Goal: Task Accomplishment & Management: Manage account settings

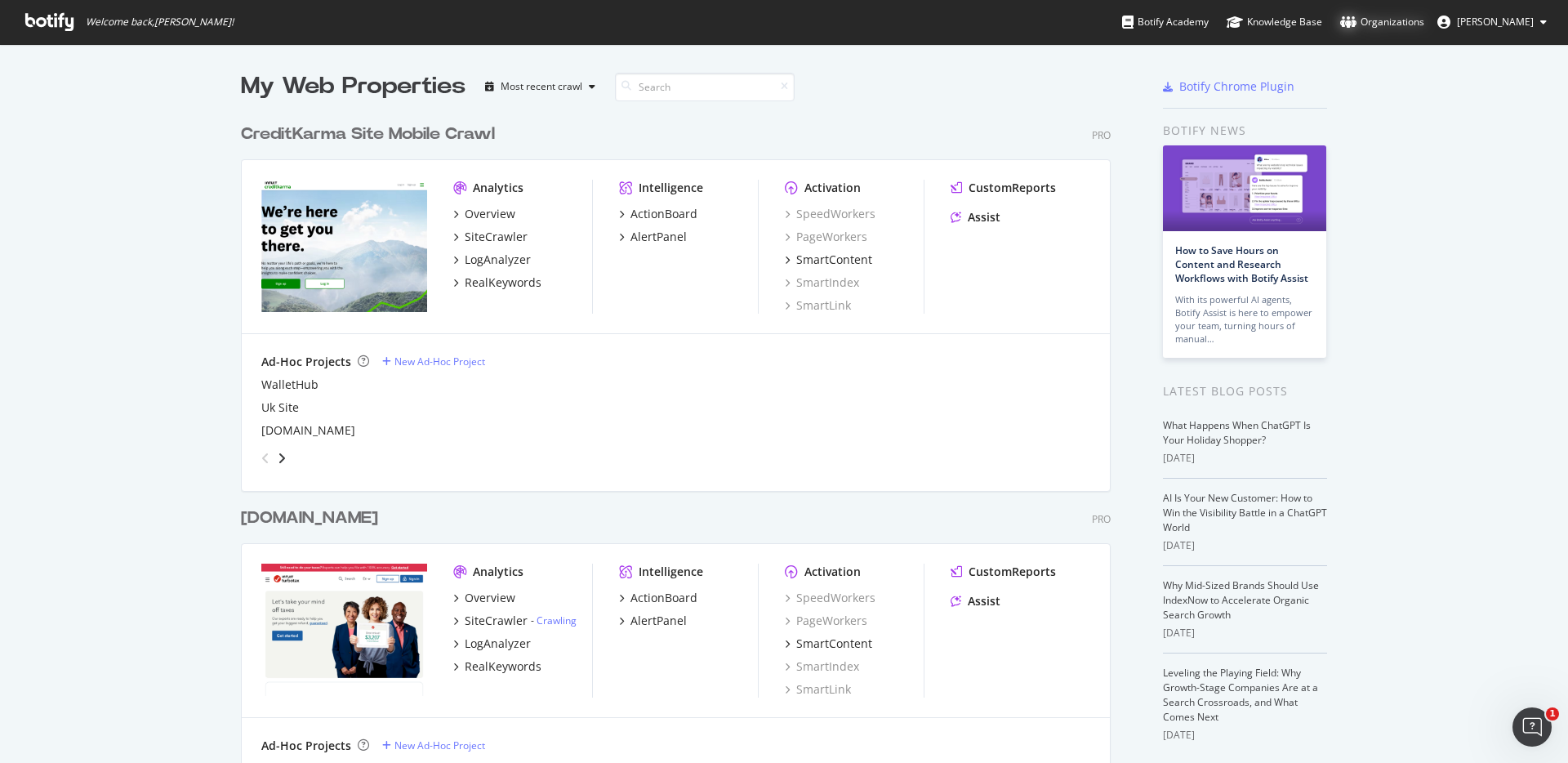
click at [1373, 22] on div "Organizations" at bounding box center [1382, 21] width 84 height 16
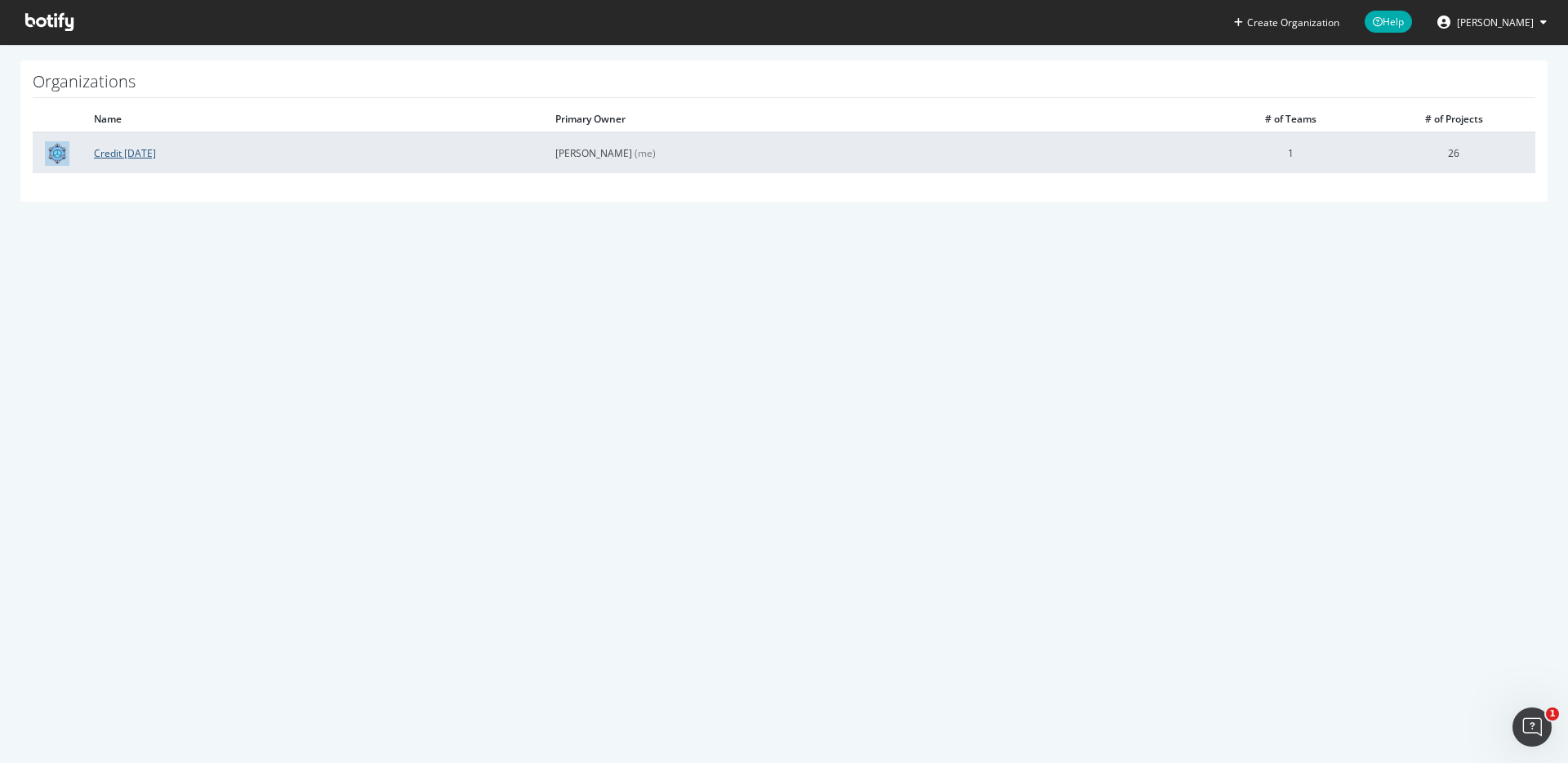
click at [126, 151] on link "Credit Karma" at bounding box center [125, 153] width 62 height 13
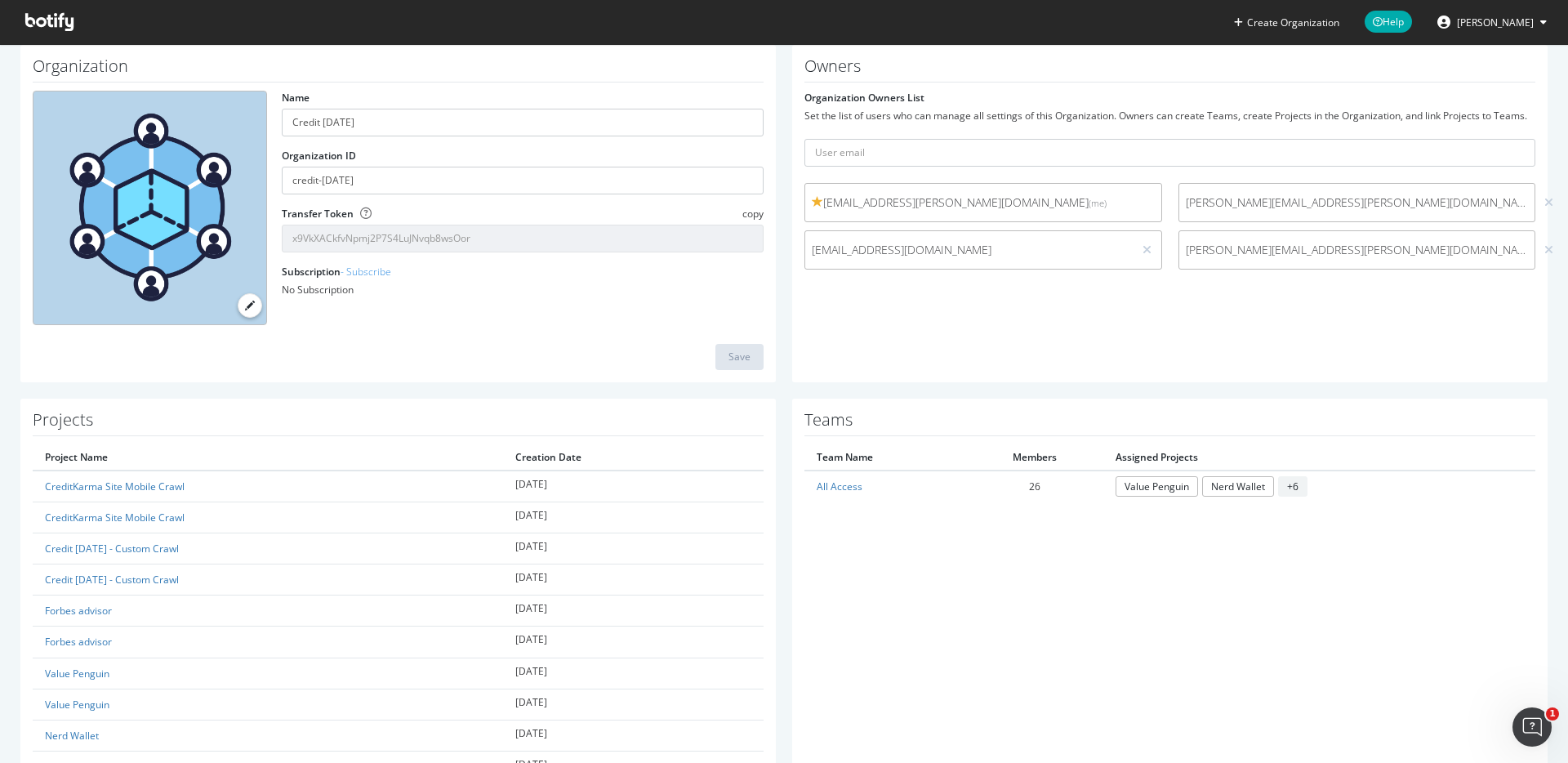
scroll to position [71, 0]
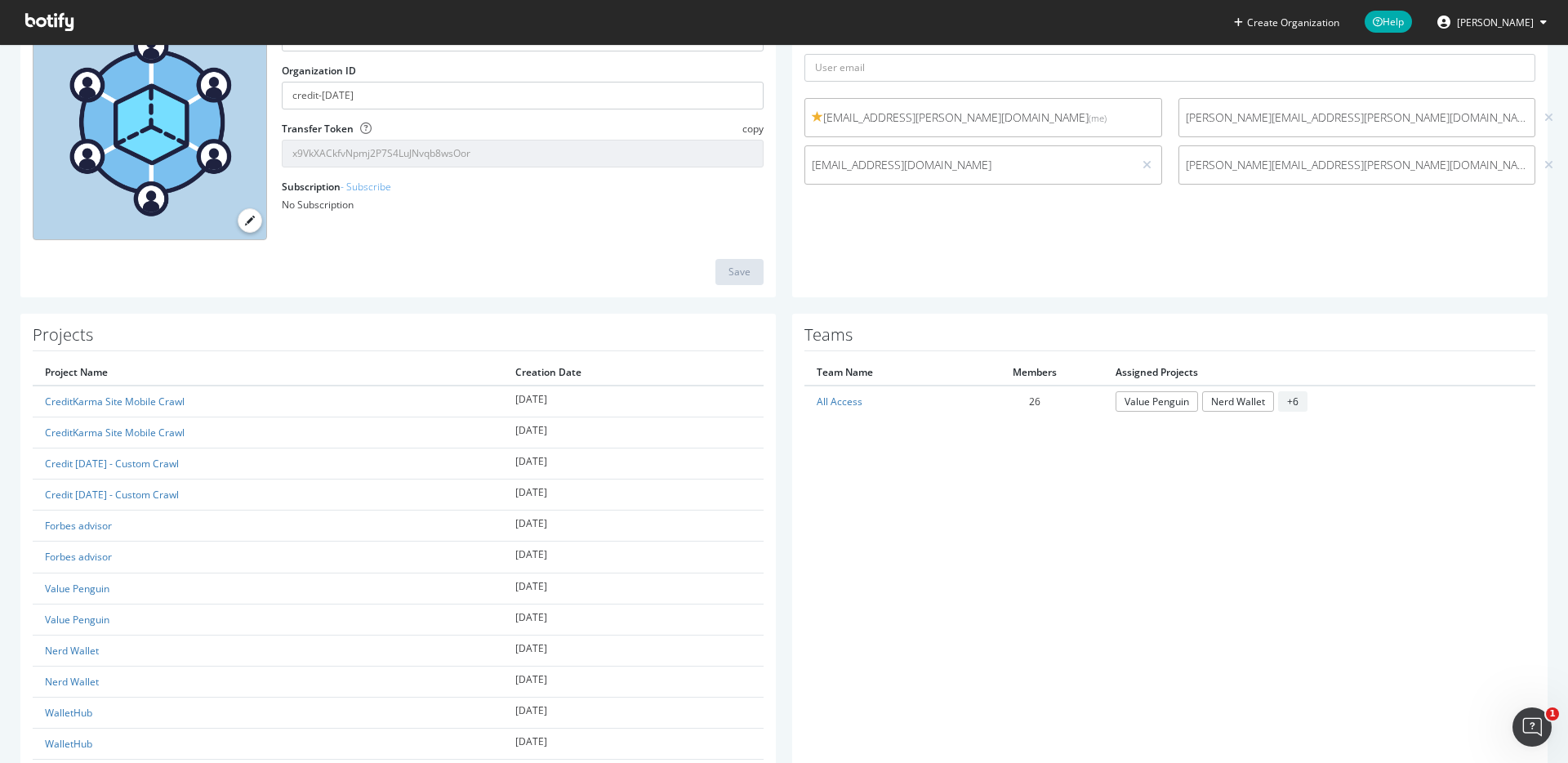
scroll to position [118, 0]
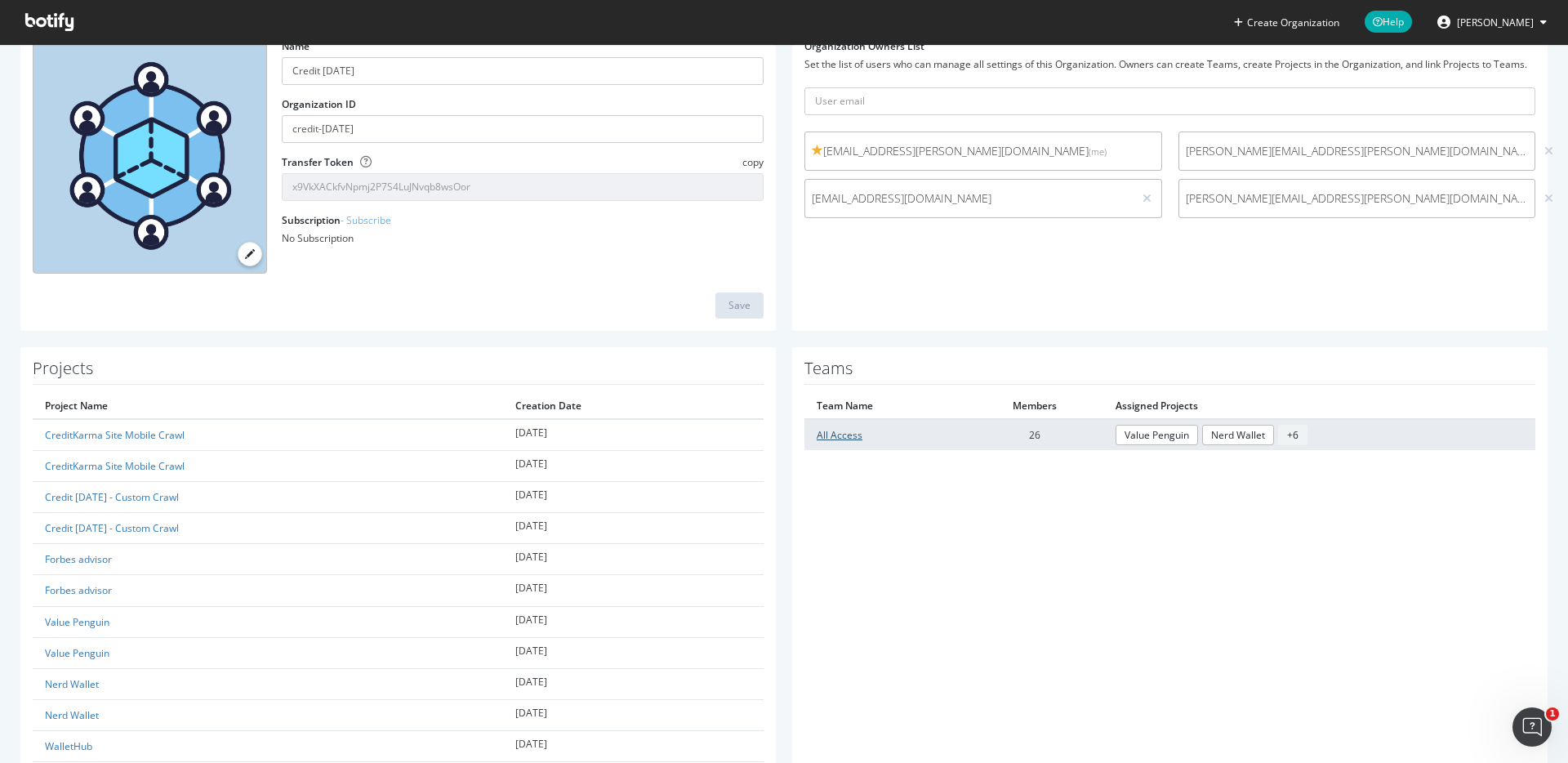
click at [842, 435] on link "All Access" at bounding box center [840, 435] width 45 height 13
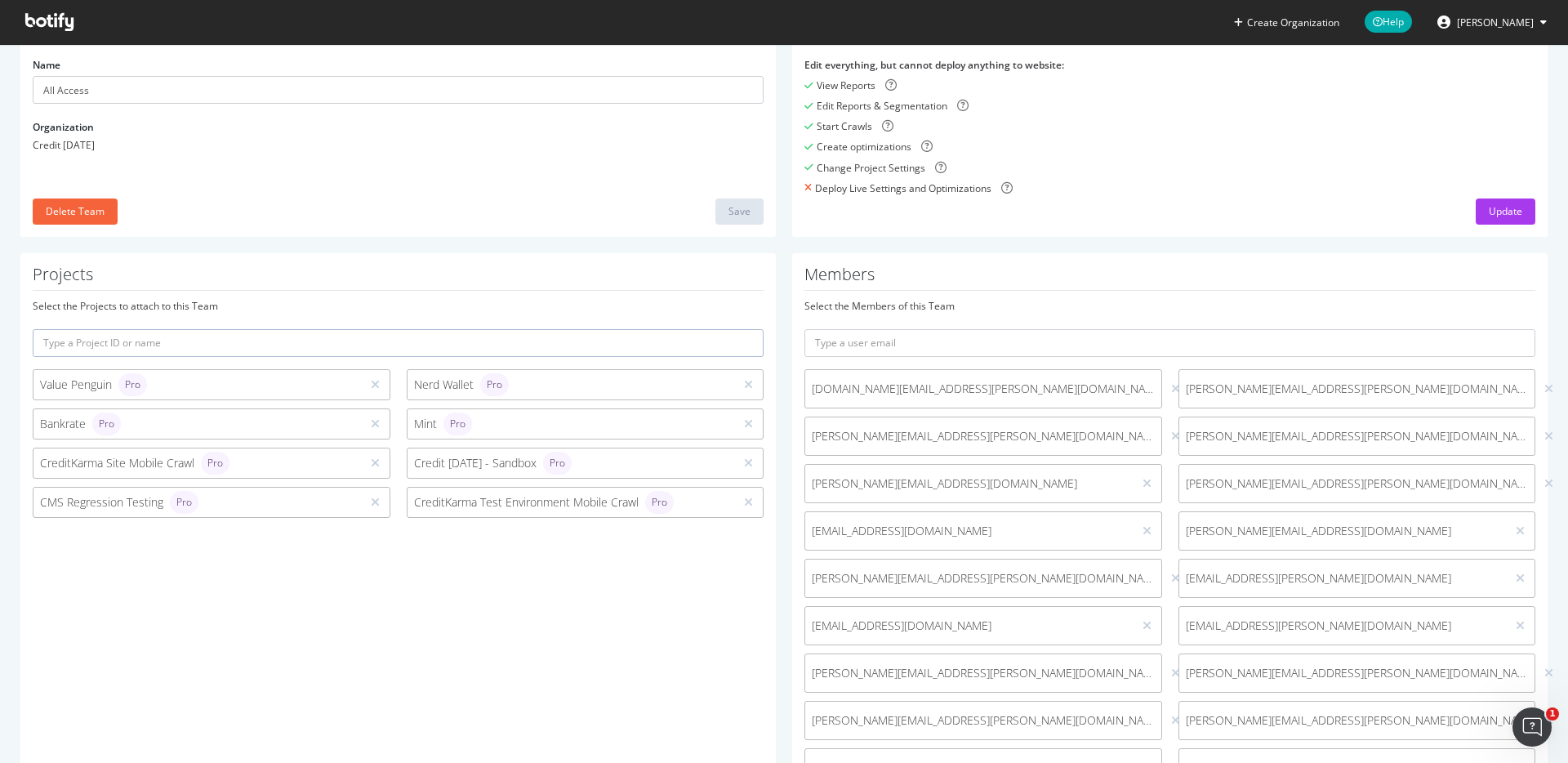
scroll to position [126, 0]
click at [984, 343] on input "text" at bounding box center [1170, 349] width 731 height 28
type input "chetna"
click at [1507, 335] on button "submit" at bounding box center [1521, 349] width 28 height 28
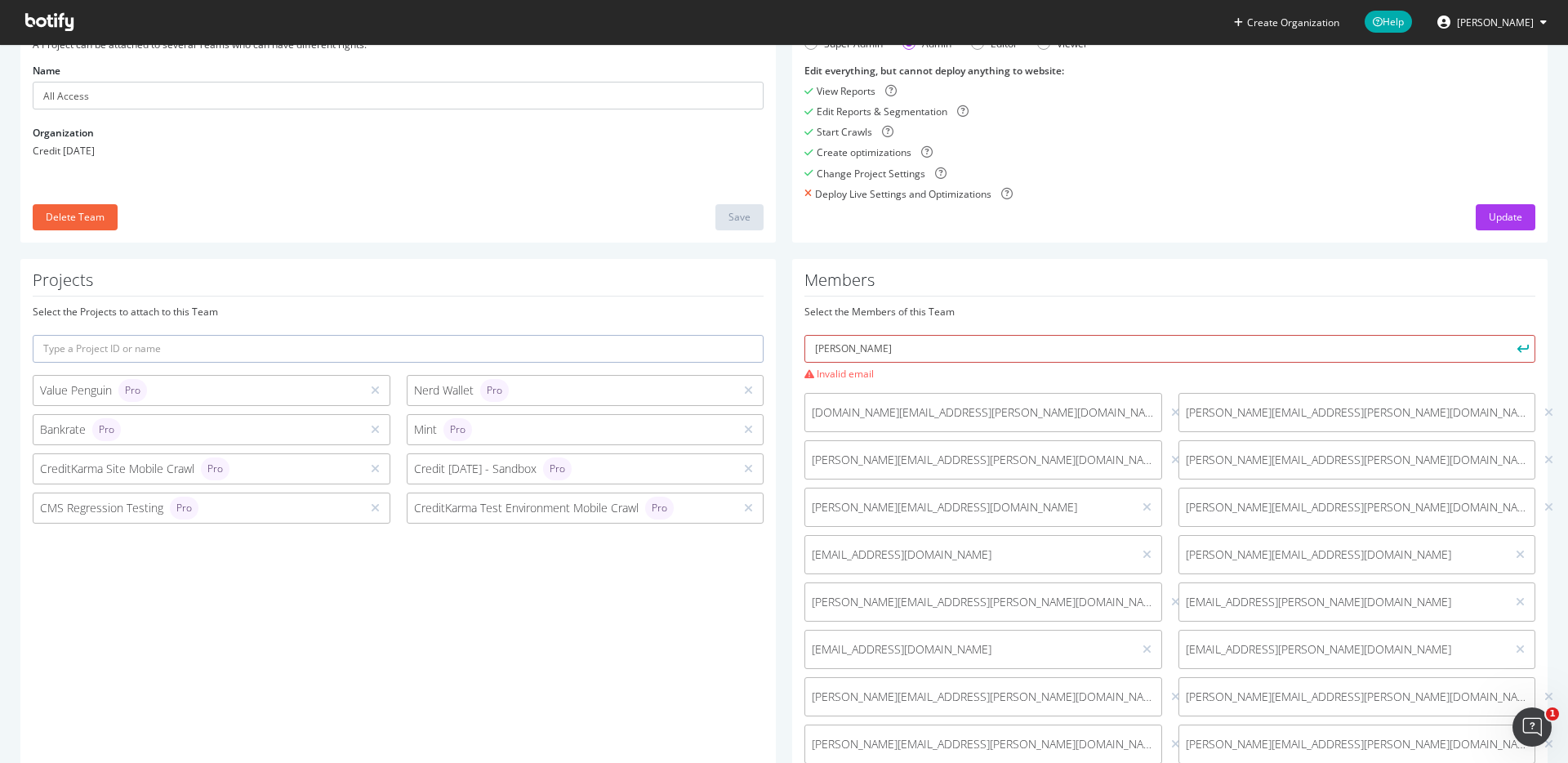
click at [952, 339] on input "chetna" at bounding box center [1170, 349] width 731 height 28
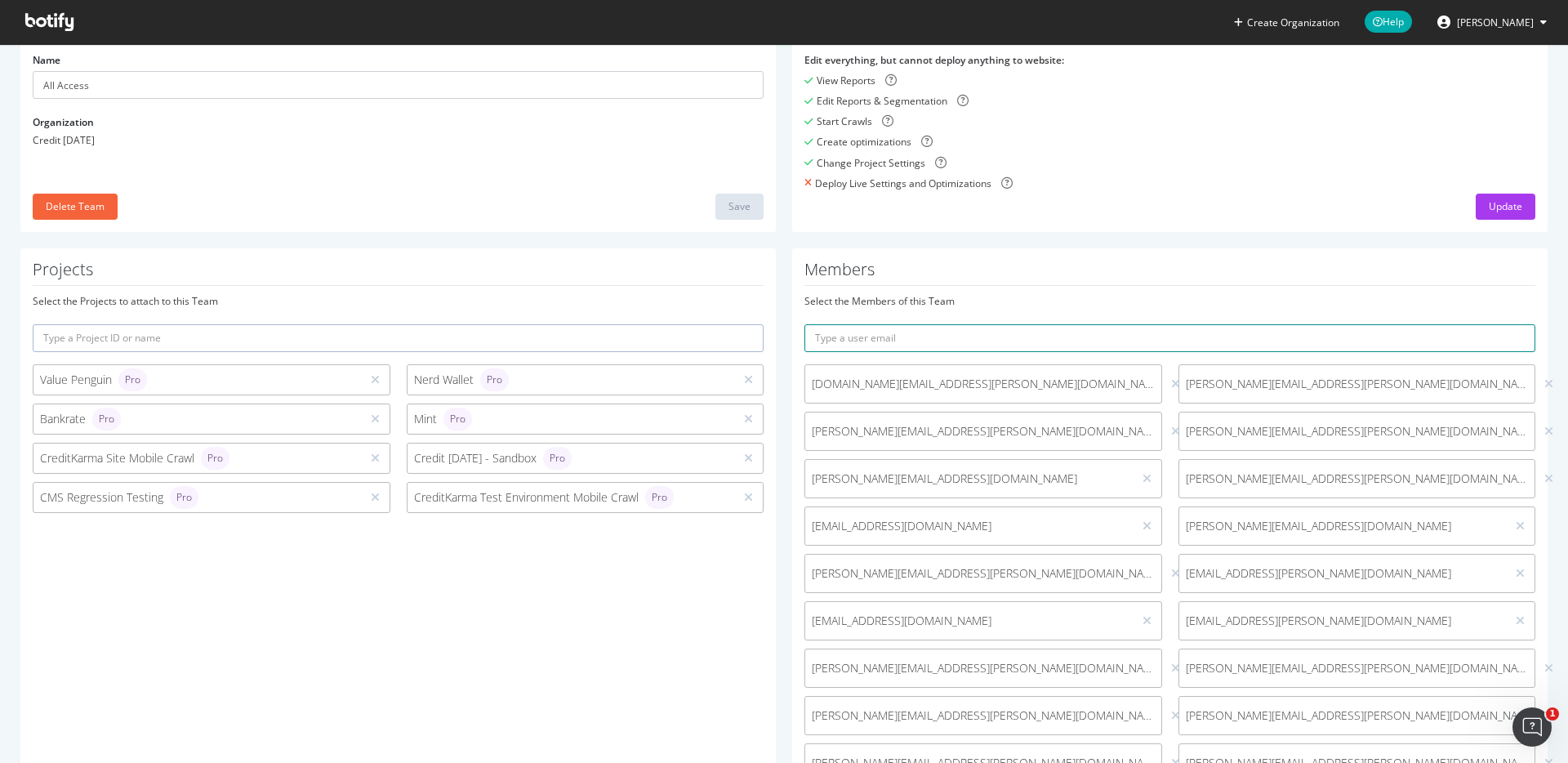
scroll to position [0, 0]
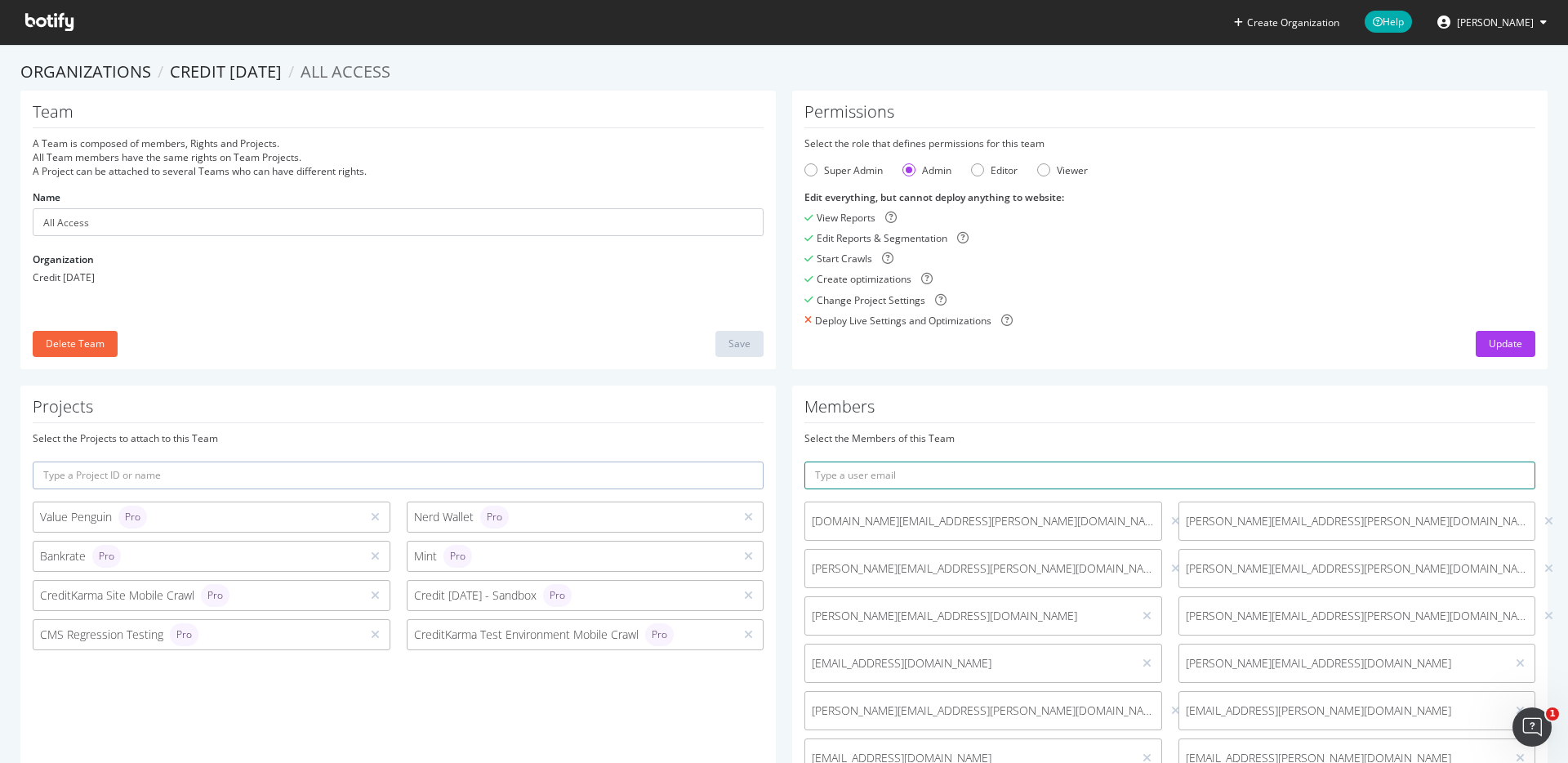
click at [1285, 472] on input "text" at bounding box center [1170, 475] width 731 height 28
paste input "chetna_tanwani@intuit.com"
type input "chetna_tanwani@intuit.com"
click at [1507, 462] on button "submit" at bounding box center [1521, 475] width 28 height 28
click at [1018, 469] on input "text" at bounding box center [1170, 475] width 731 height 28
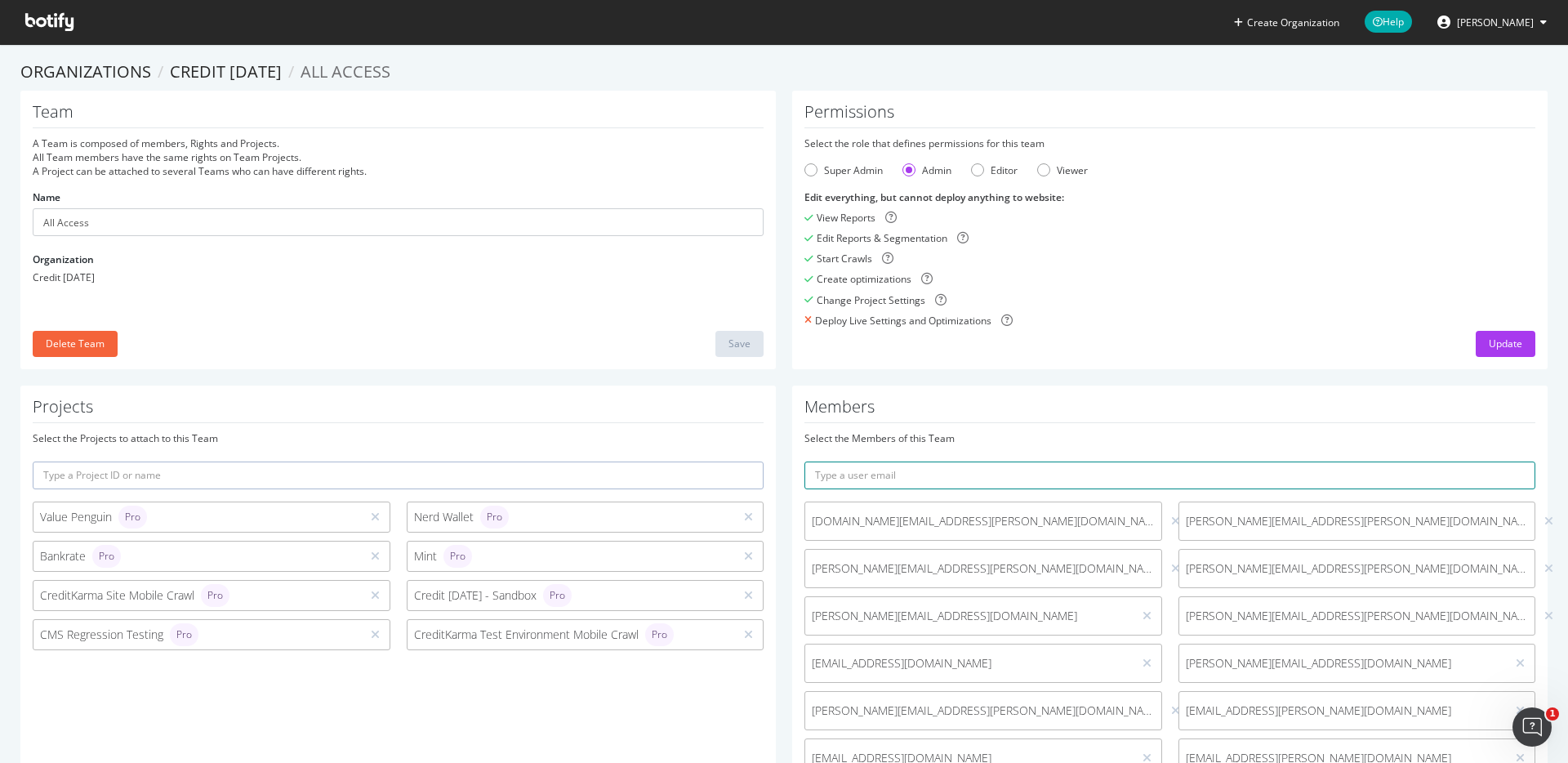
paste input "ari_kalinowski@intuit.com"
type input "ari_kalinowski@intuit.com"
click at [1507, 462] on button "submit" at bounding box center [1521, 475] width 28 height 28
click at [1186, 471] on input "text" at bounding box center [1170, 475] width 731 height 28
paste input "nitish_pitale@intuit.com"
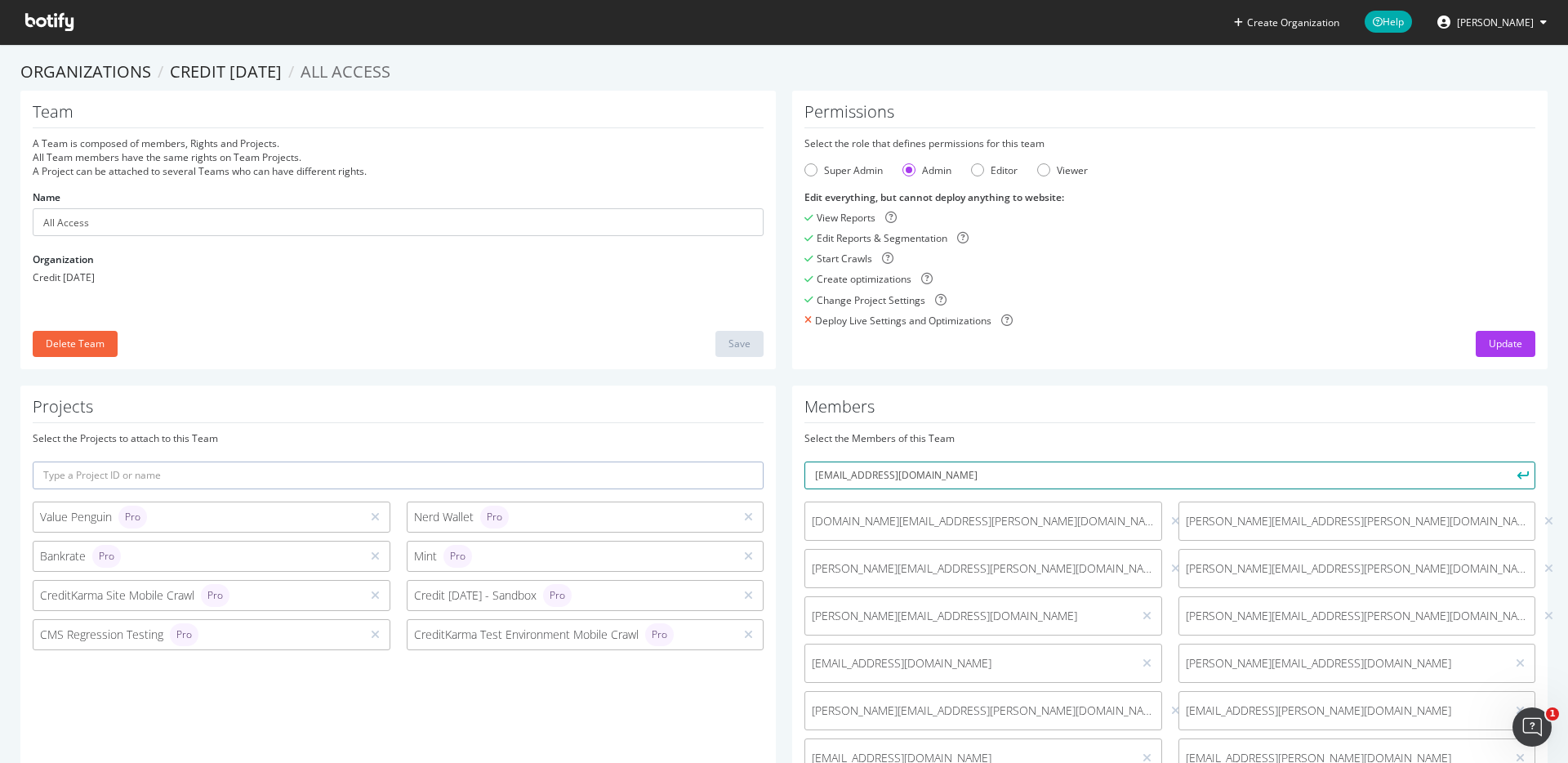
type input "nitish_pitale@intuit.com"
click at [1507, 462] on button "submit" at bounding box center [1521, 475] width 28 height 28
click at [1189, 470] on input "text" at bounding box center [1170, 475] width 731 height 28
paste input "Chris_Homer@intuit.com"
type input "Chris_Homer@intuit.com"
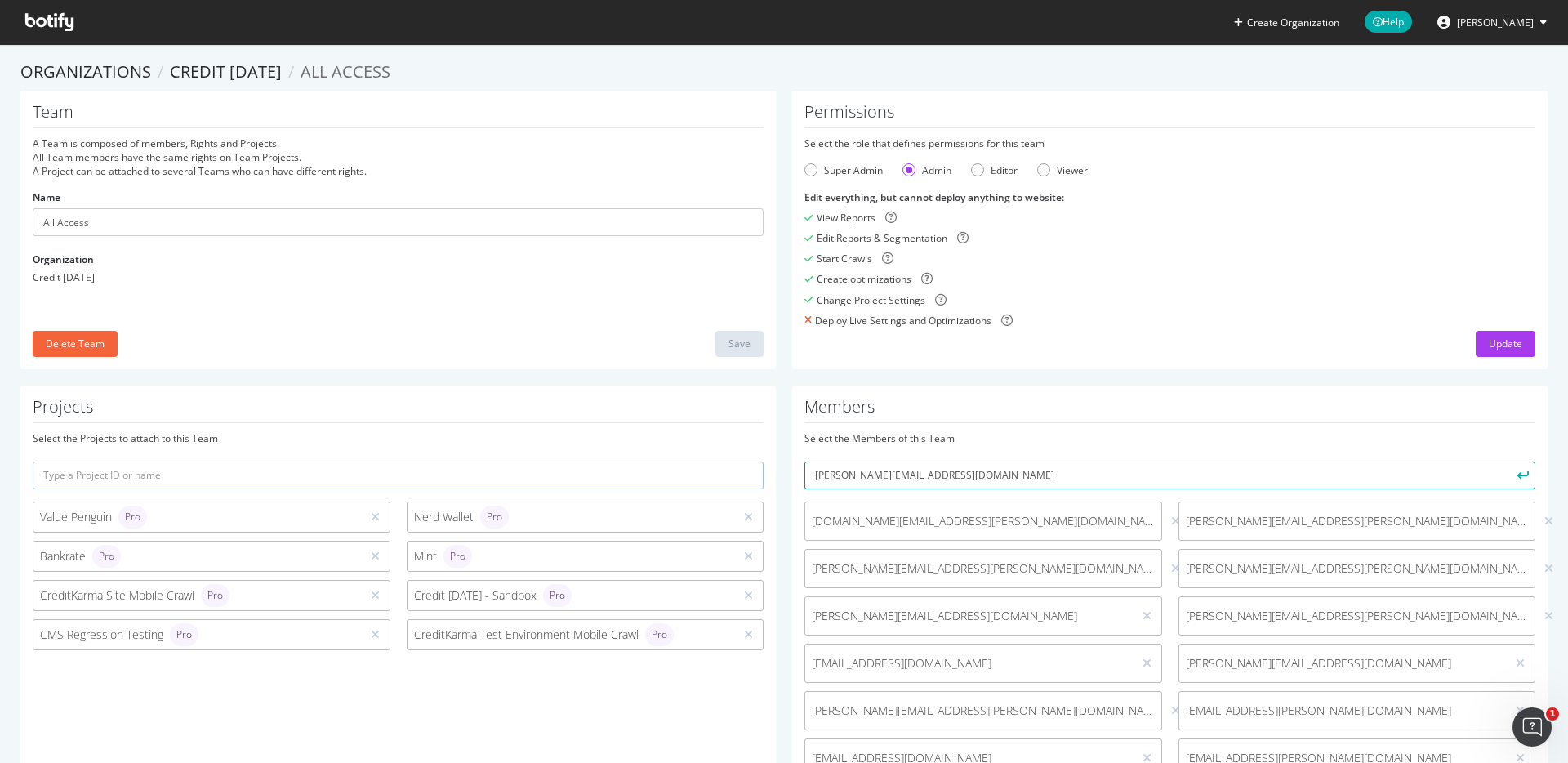
click at [1507, 462] on button "submit" at bounding box center [1521, 475] width 28 height 28
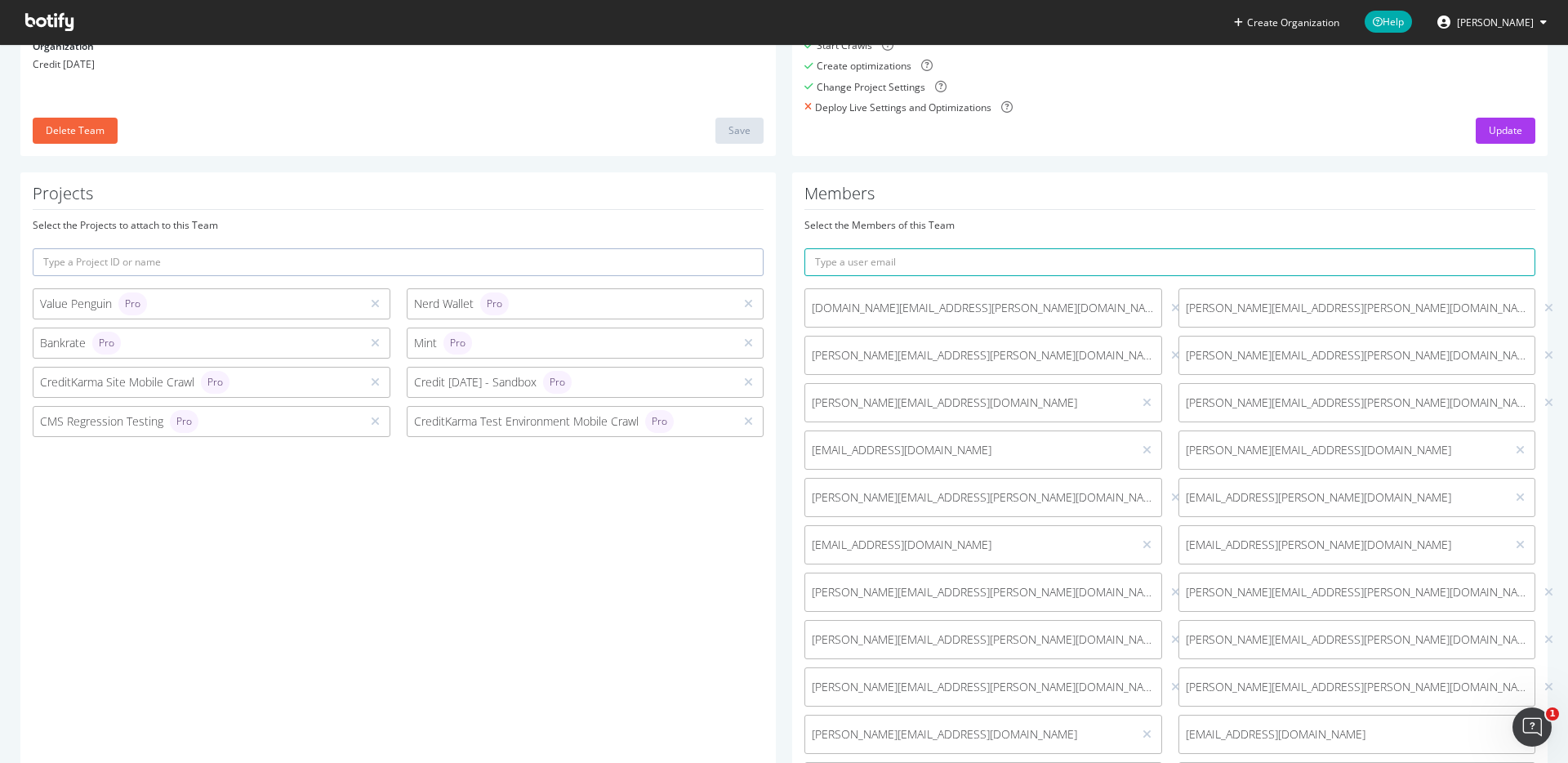
scroll to position [168, 0]
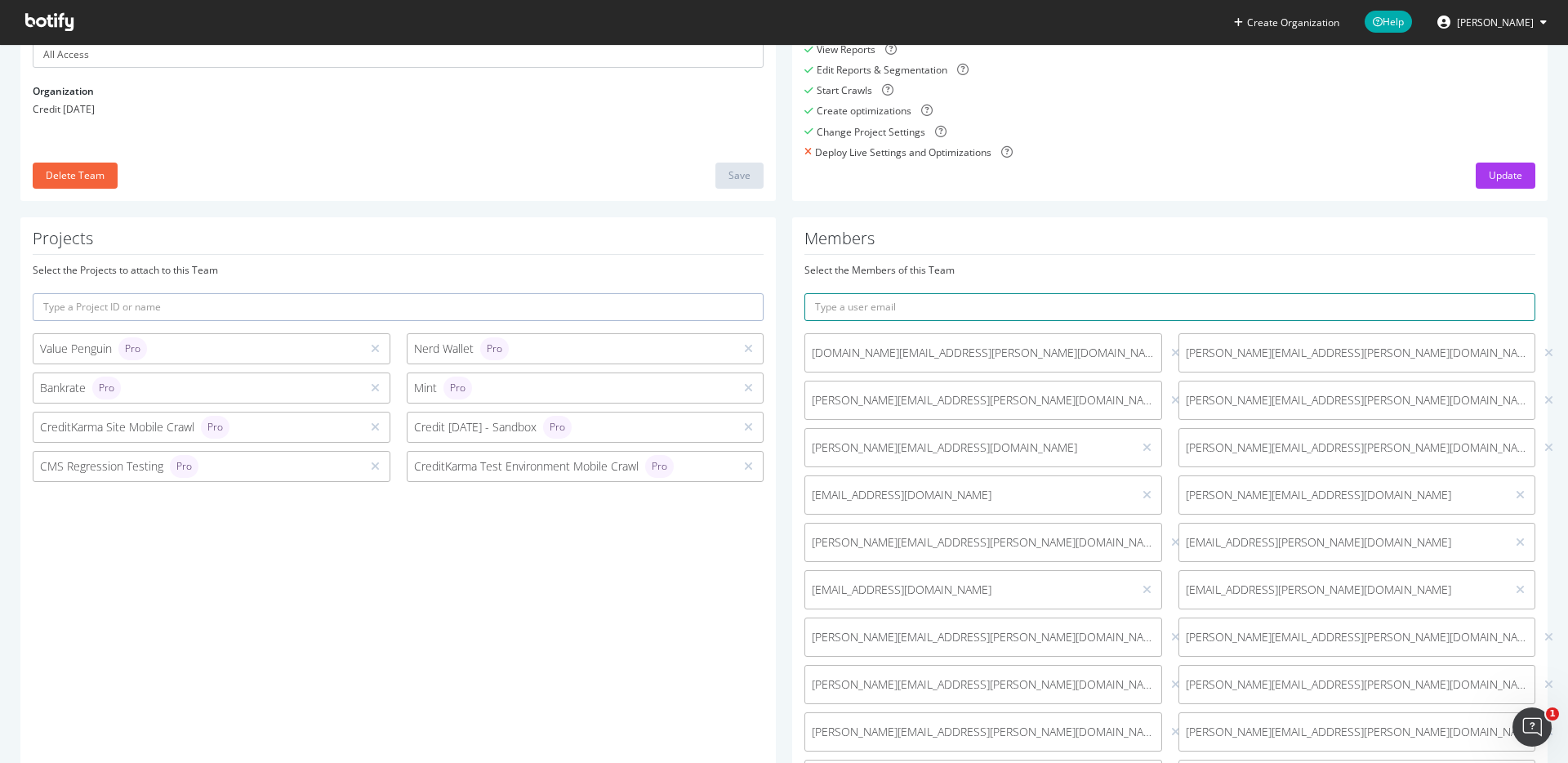
click at [1045, 308] on input "text" at bounding box center [1170, 307] width 731 height 28
paste input "matt.carney@creditkarma.com"
type input "matt.carney@creditkarma.com"
click at [1507, 293] on button "submit" at bounding box center [1521, 307] width 28 height 28
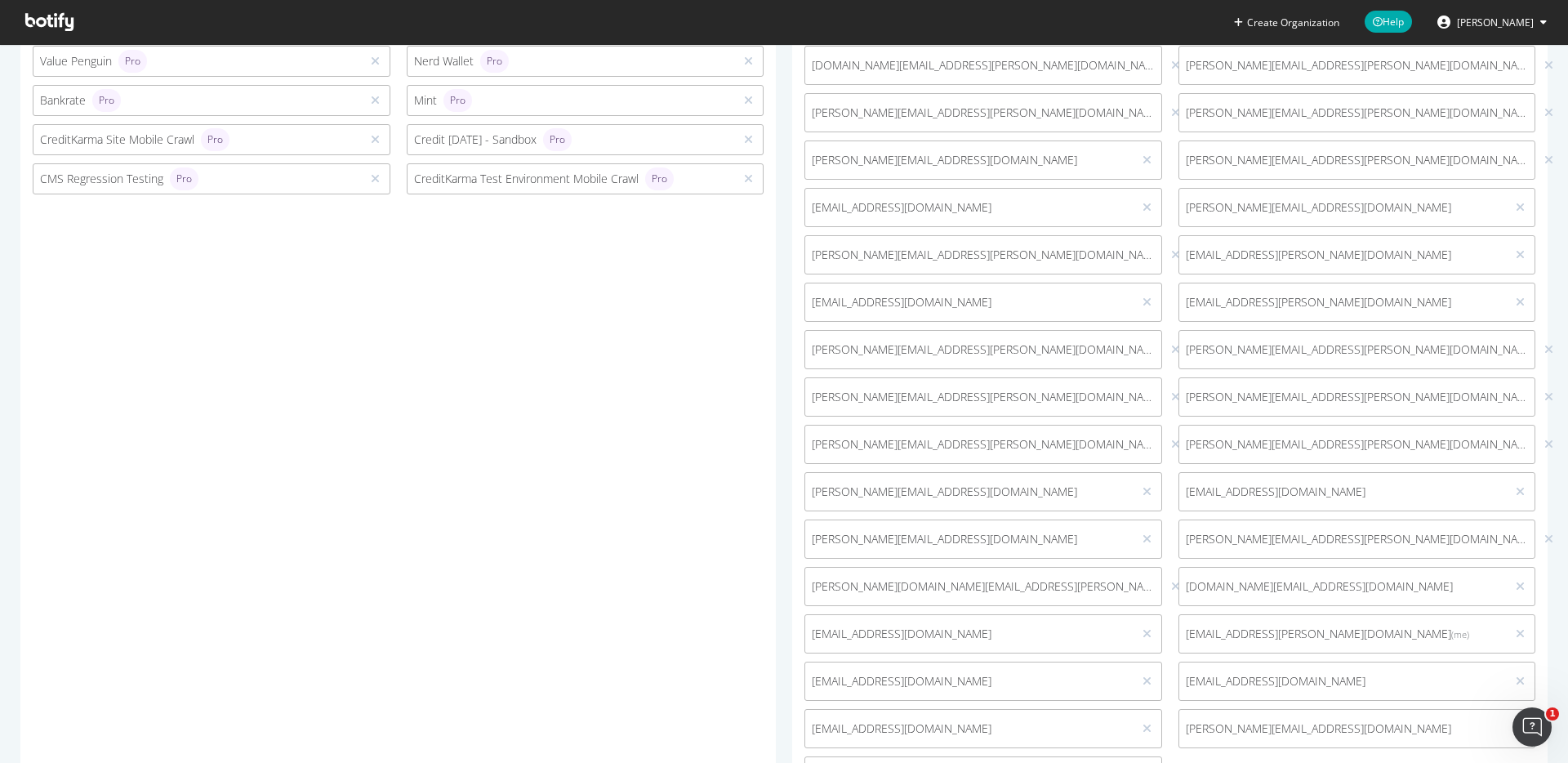
scroll to position [574, 0]
